Goal: Task Accomplishment & Management: Manage account settings

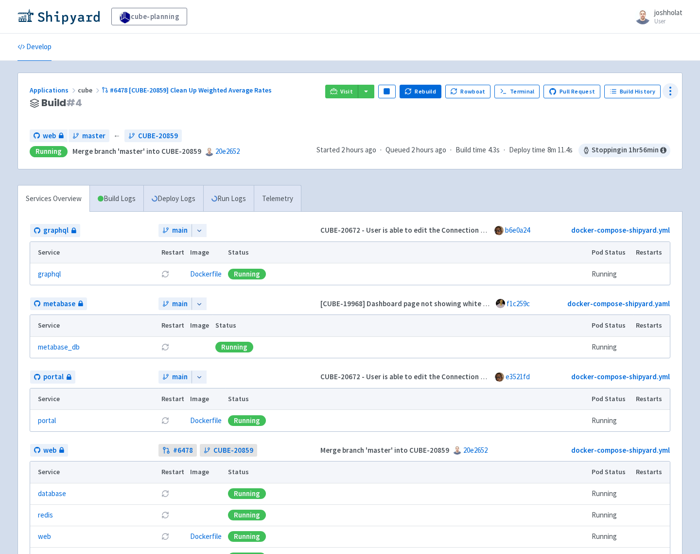
click at [669, 88] on icon at bounding box center [671, 91] width 12 height 12
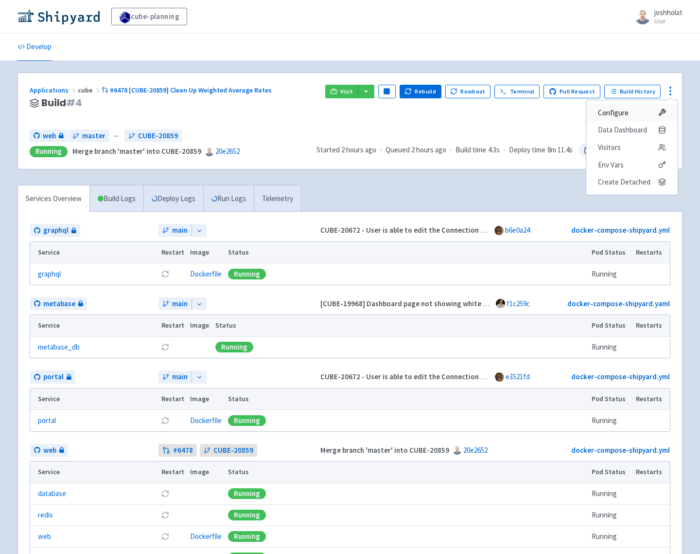
click at [627, 109] on span "Configure" at bounding box center [613, 113] width 31 height 14
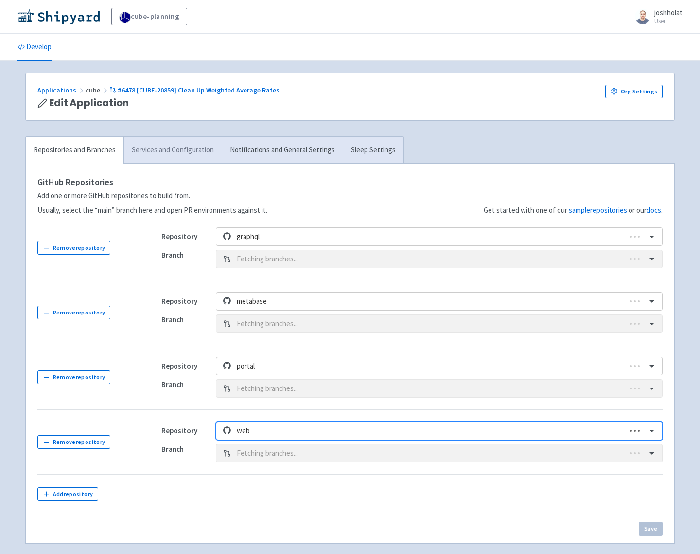
click at [184, 157] on link "Services and Configuration" at bounding box center [173, 150] width 98 height 27
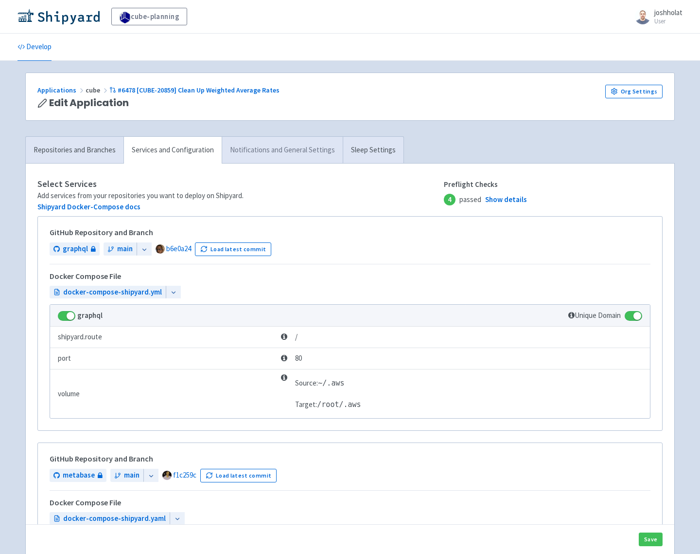
click at [251, 157] on link "Notifications and General Settings" at bounding box center [282, 150] width 121 height 27
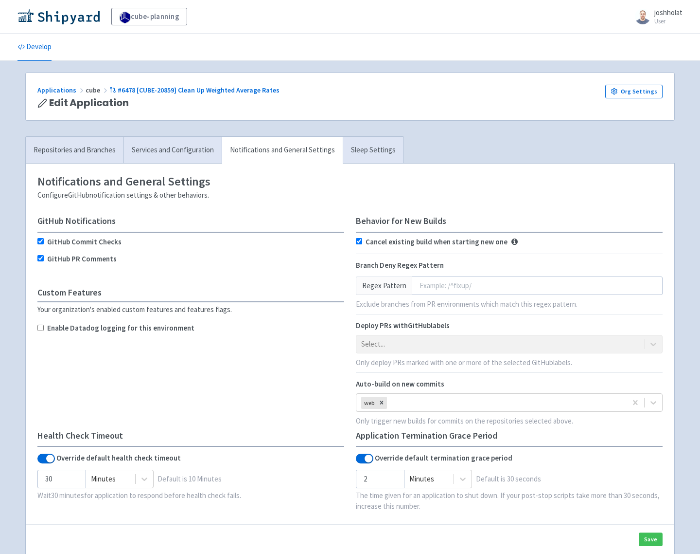
click at [75, 326] on label "Enable Datadog logging for this environment" at bounding box center [120, 327] width 147 height 11
click at [44, 326] on input "Enable Datadog logging for this environment" at bounding box center [40, 327] width 6 height 6
checkbox input "true"
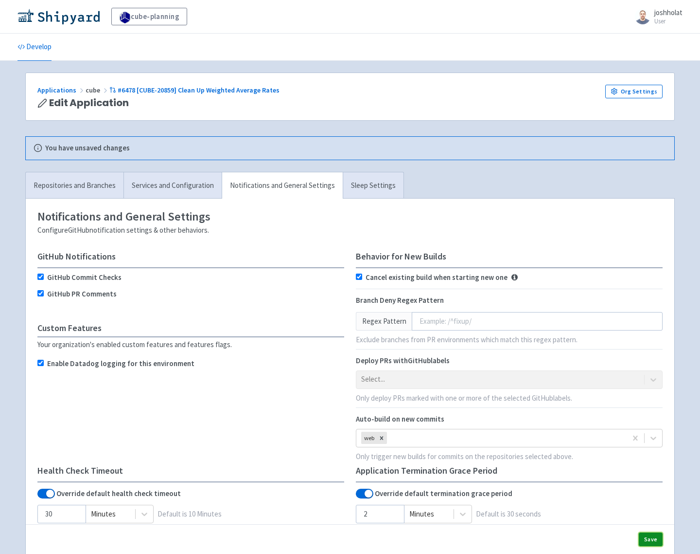
click at [652, 539] on button "Save" at bounding box center [651, 539] width 24 height 14
